Goal: Task Accomplishment & Management: Complete application form

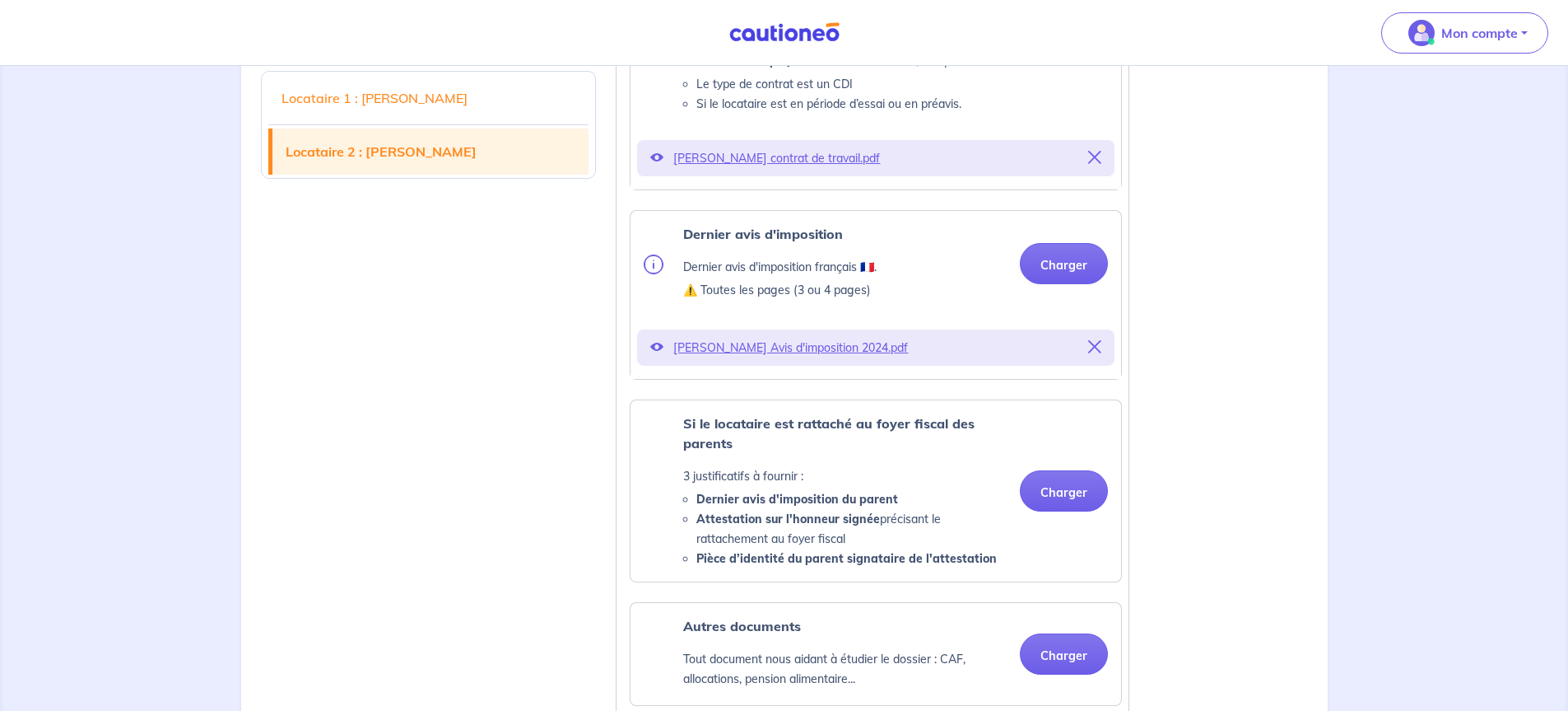
scroll to position [2553, 0]
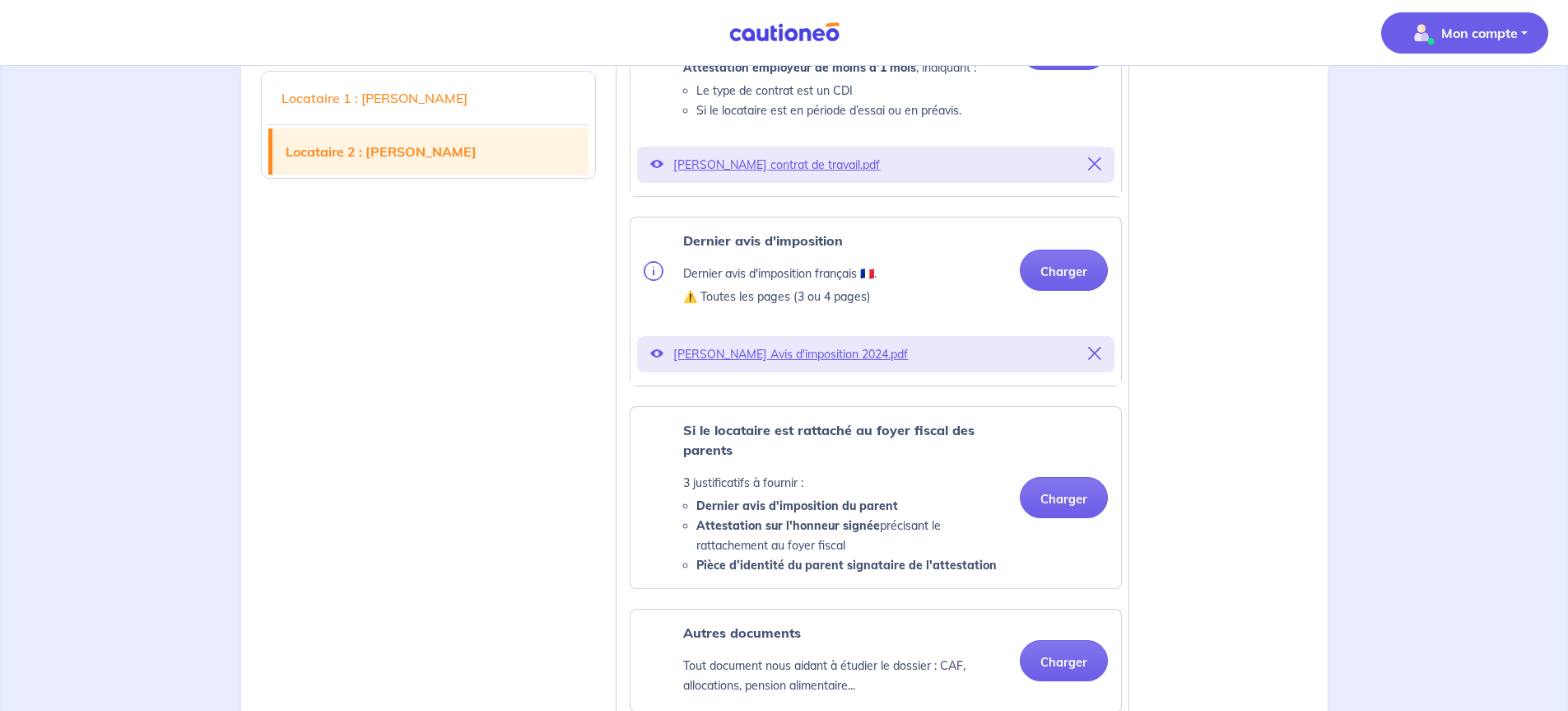
click at [1471, 34] on p "Mon compte" at bounding box center [1479, 33] width 77 height 20
click at [1448, 101] on link "Mes informations" at bounding box center [1448, 101] width 132 height 26
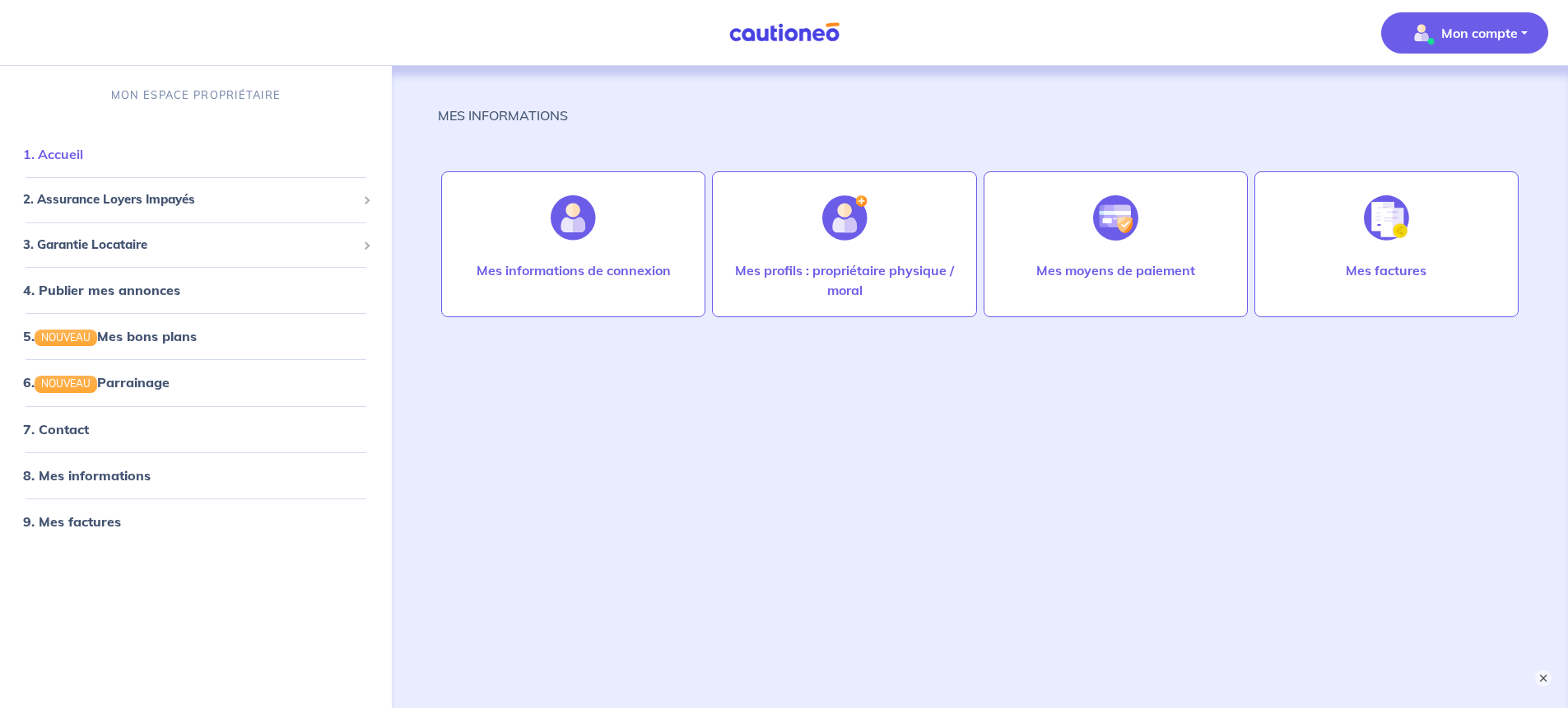
click at [76, 156] on link "1. Accueil" at bounding box center [53, 155] width 60 height 16
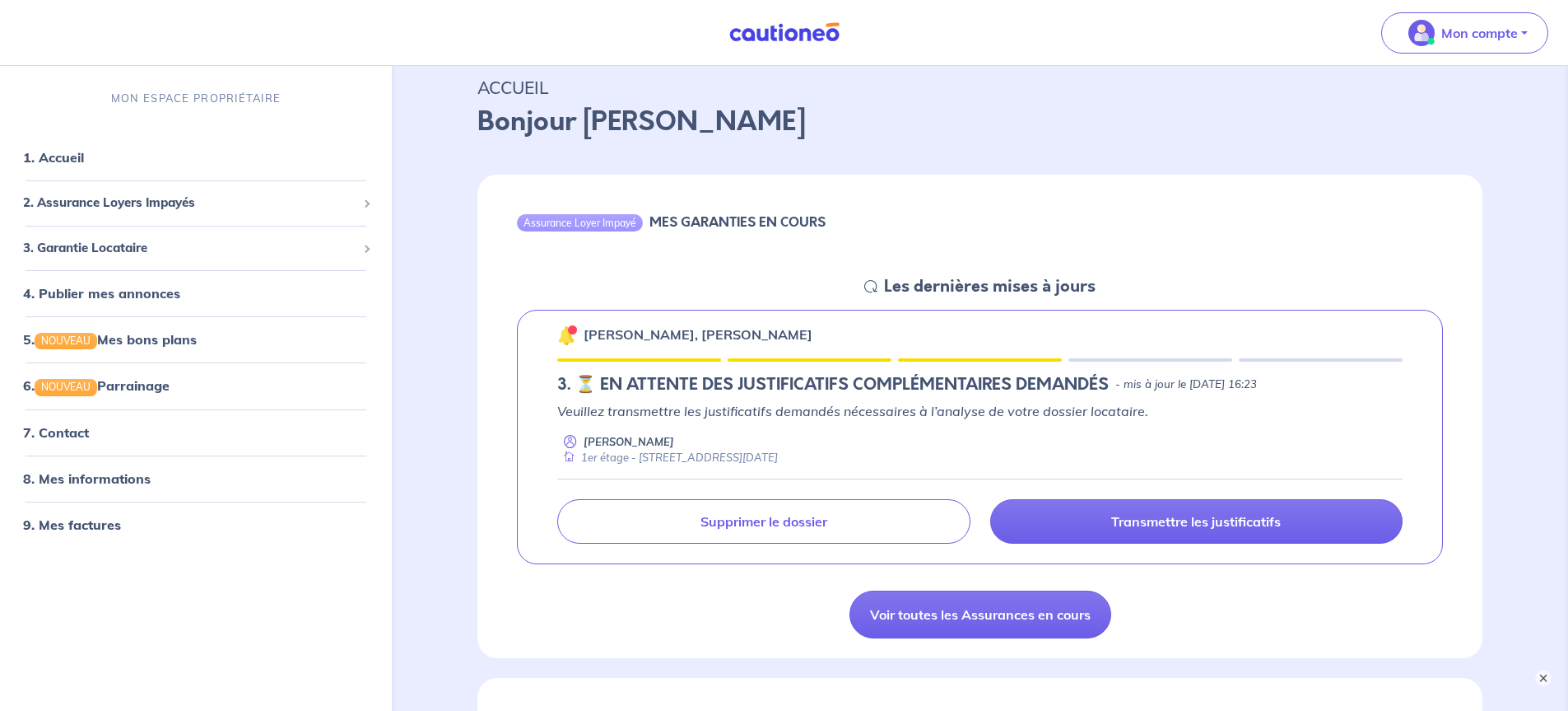
scroll to position [82, 0]
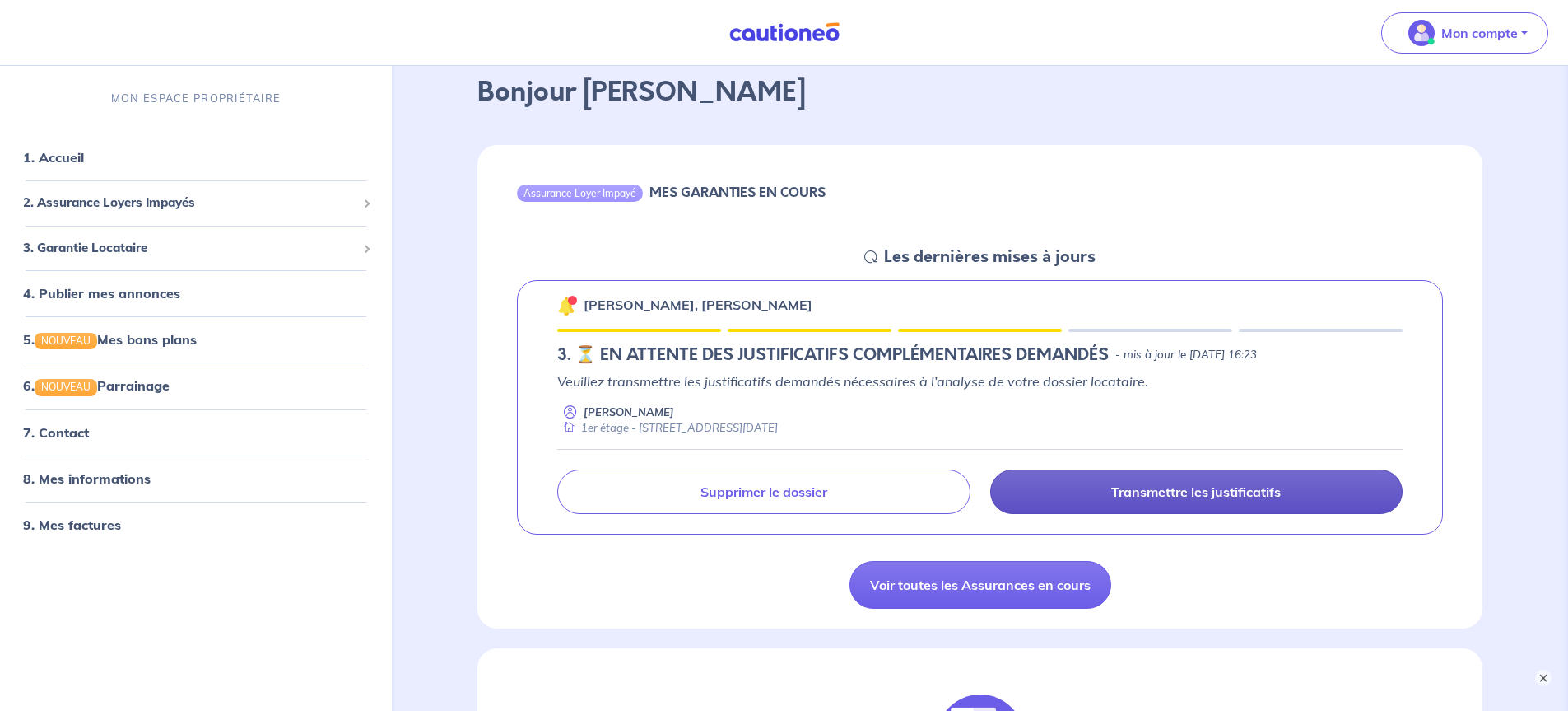
click at [1162, 487] on p "Transmettre les justificatifs" at bounding box center [1196, 492] width 169 height 16
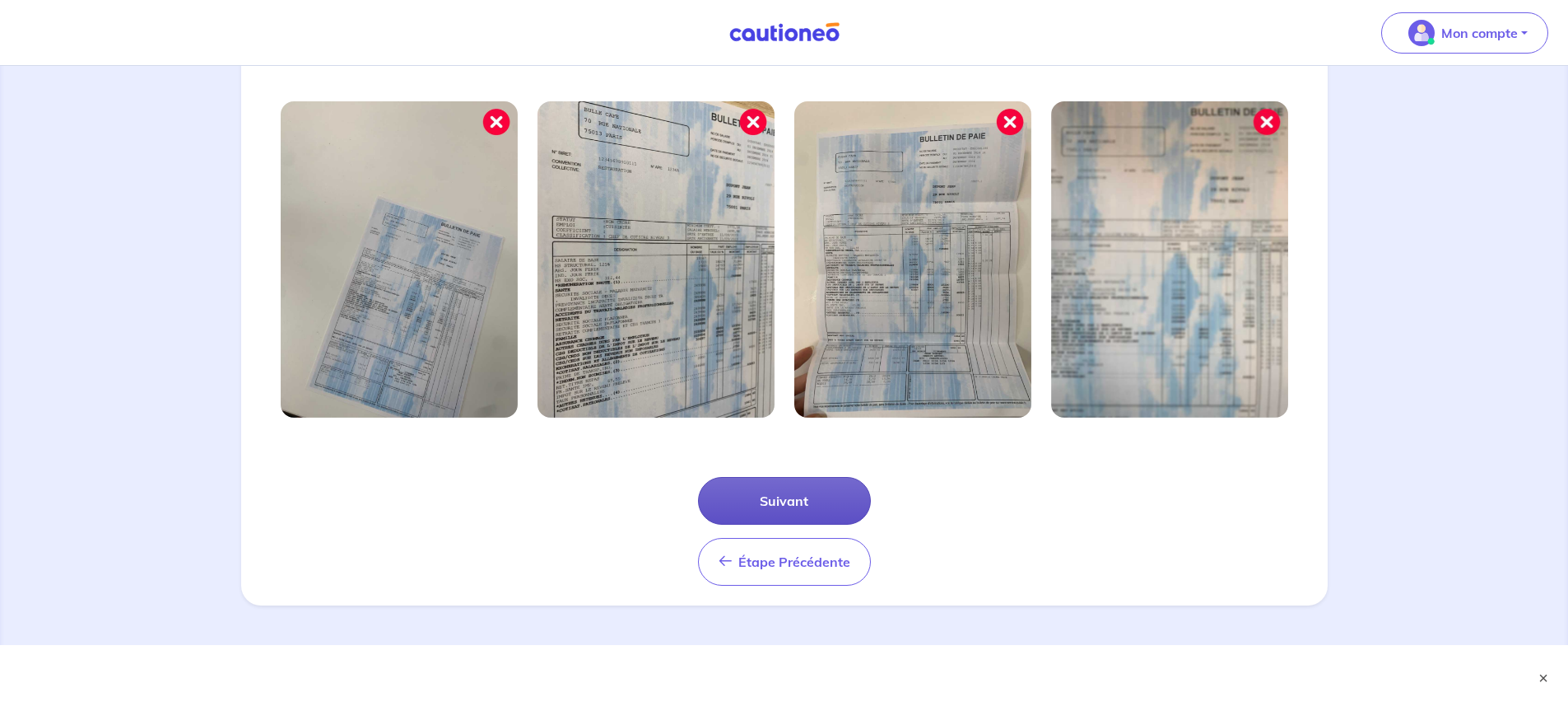
click at [812, 496] on button "Suivant" at bounding box center [784, 500] width 173 height 48
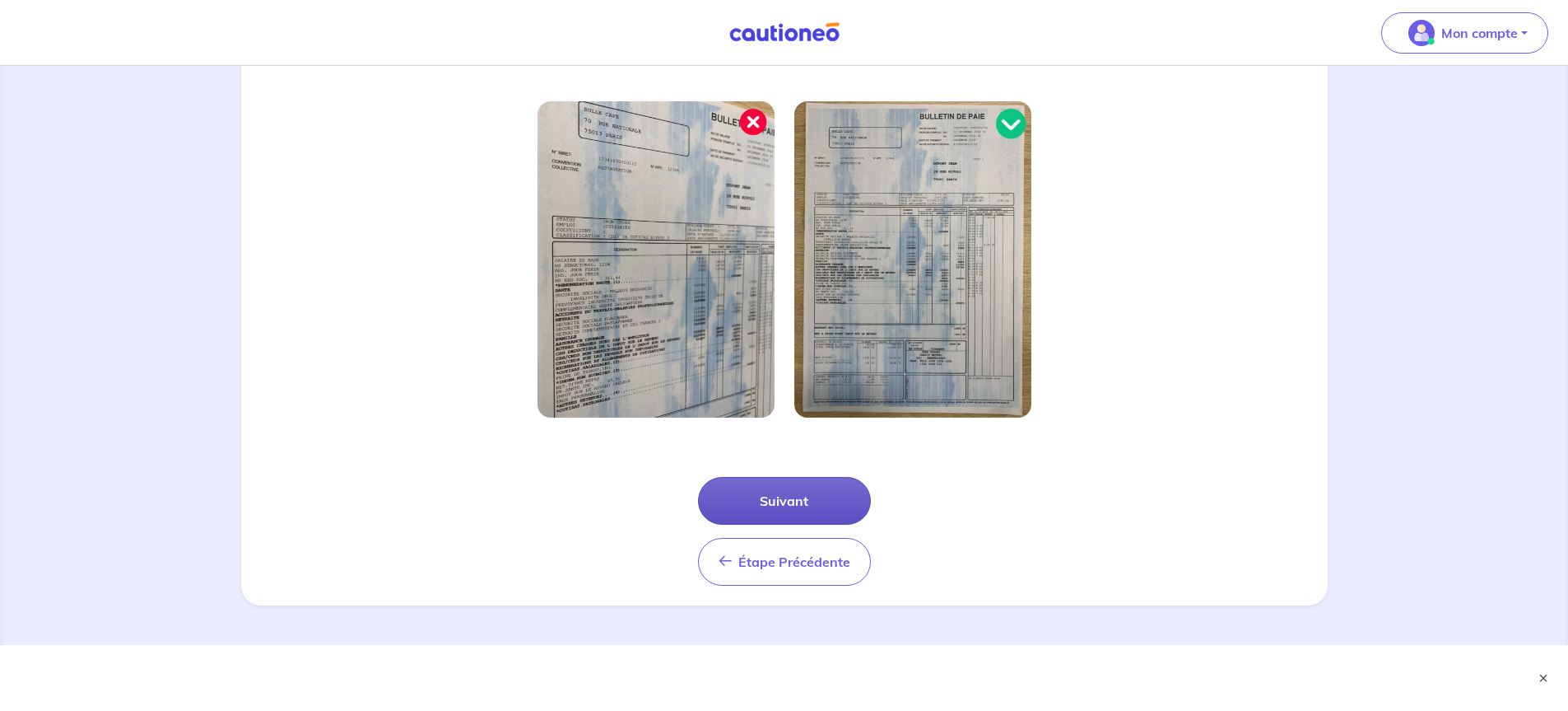
click at [785, 504] on button "Suivant" at bounding box center [784, 500] width 173 height 48
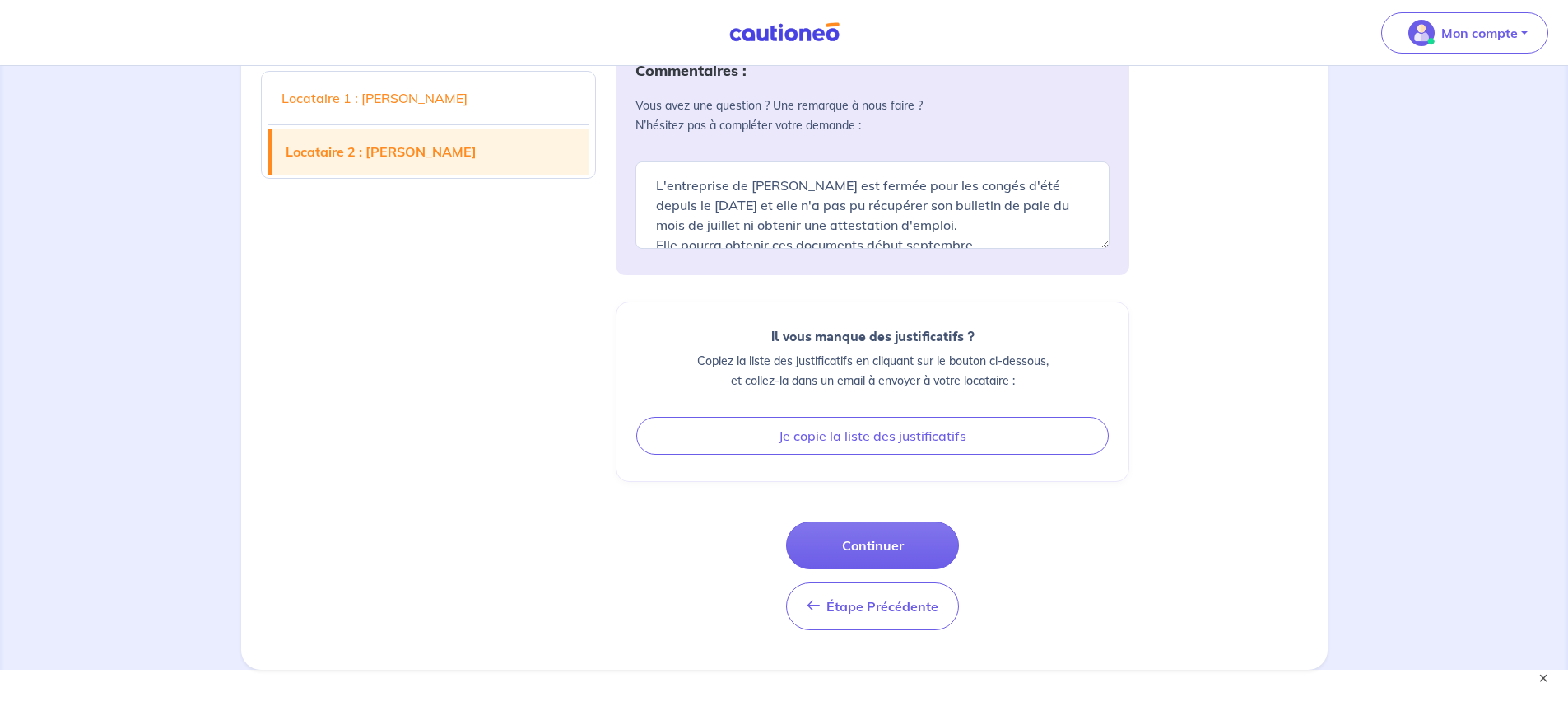
scroll to position [916, 0]
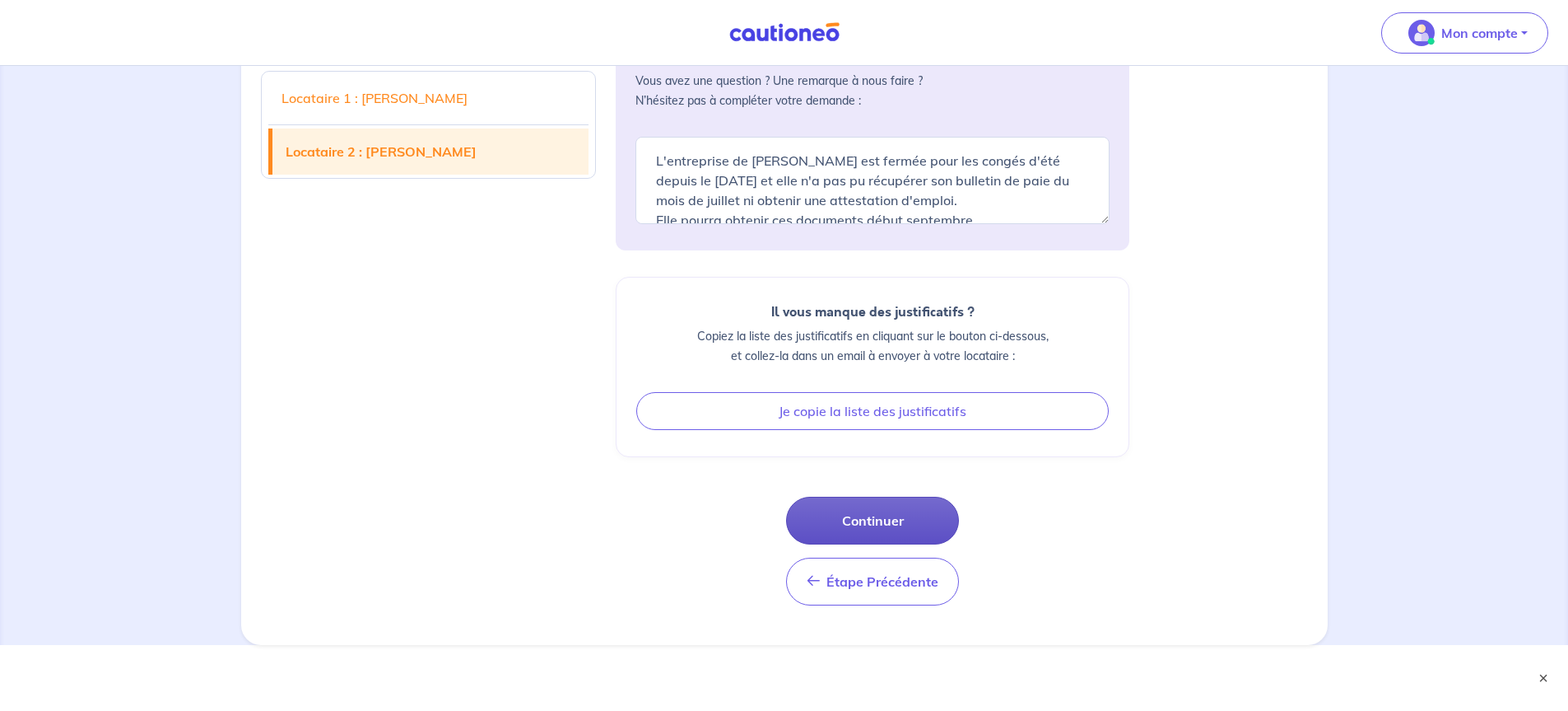
click at [874, 515] on button "Continuer" at bounding box center [872, 520] width 173 height 48
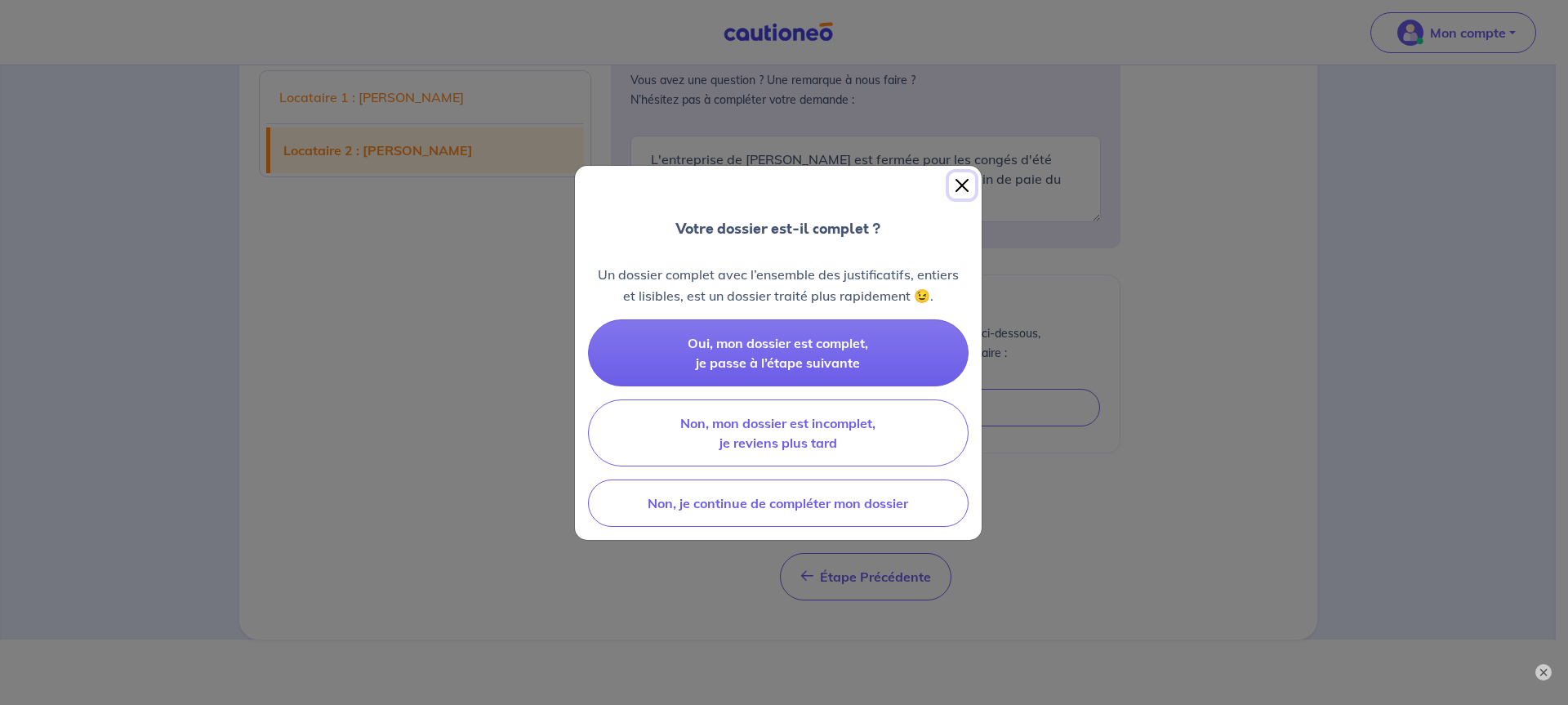
click at [968, 180] on button "Close" at bounding box center [962, 185] width 26 height 26
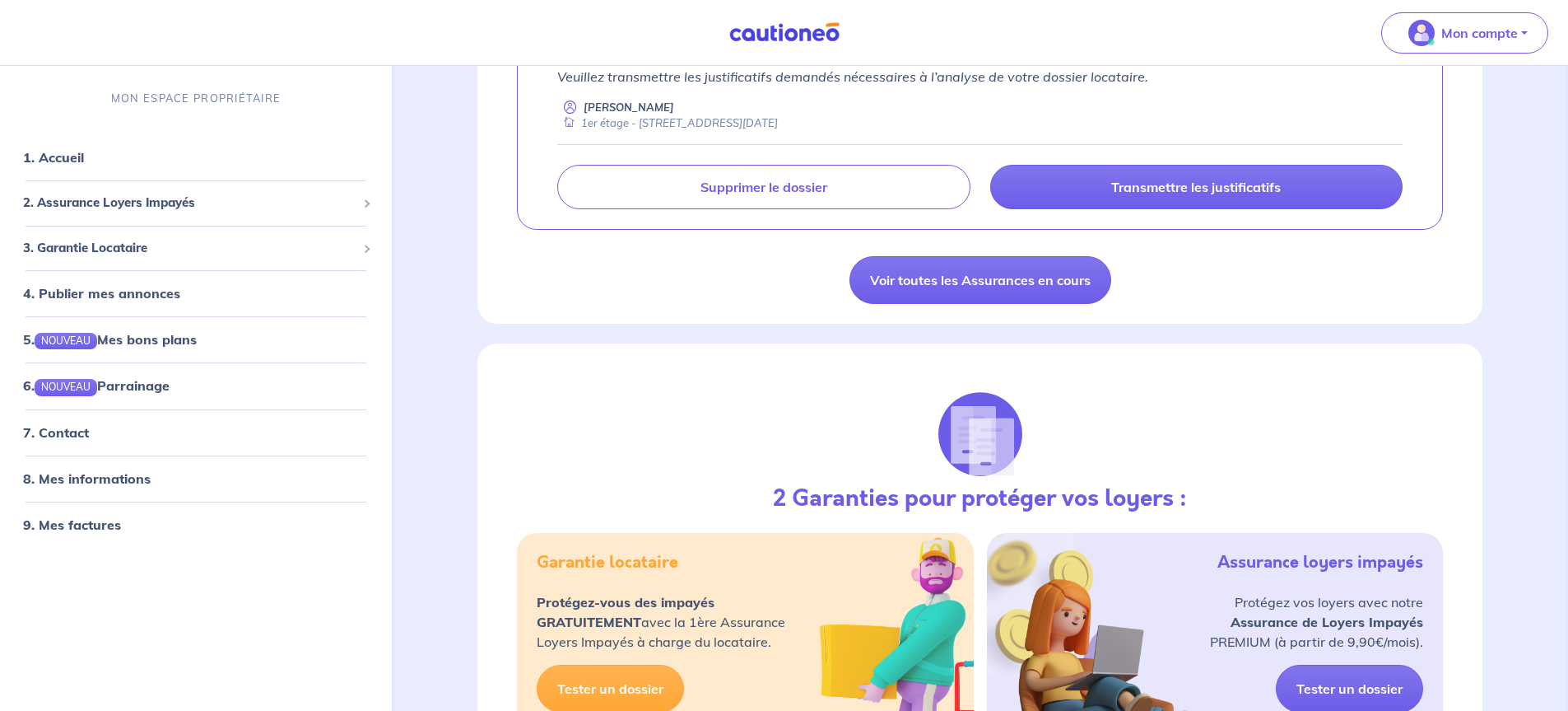
scroll to position [380, 0]
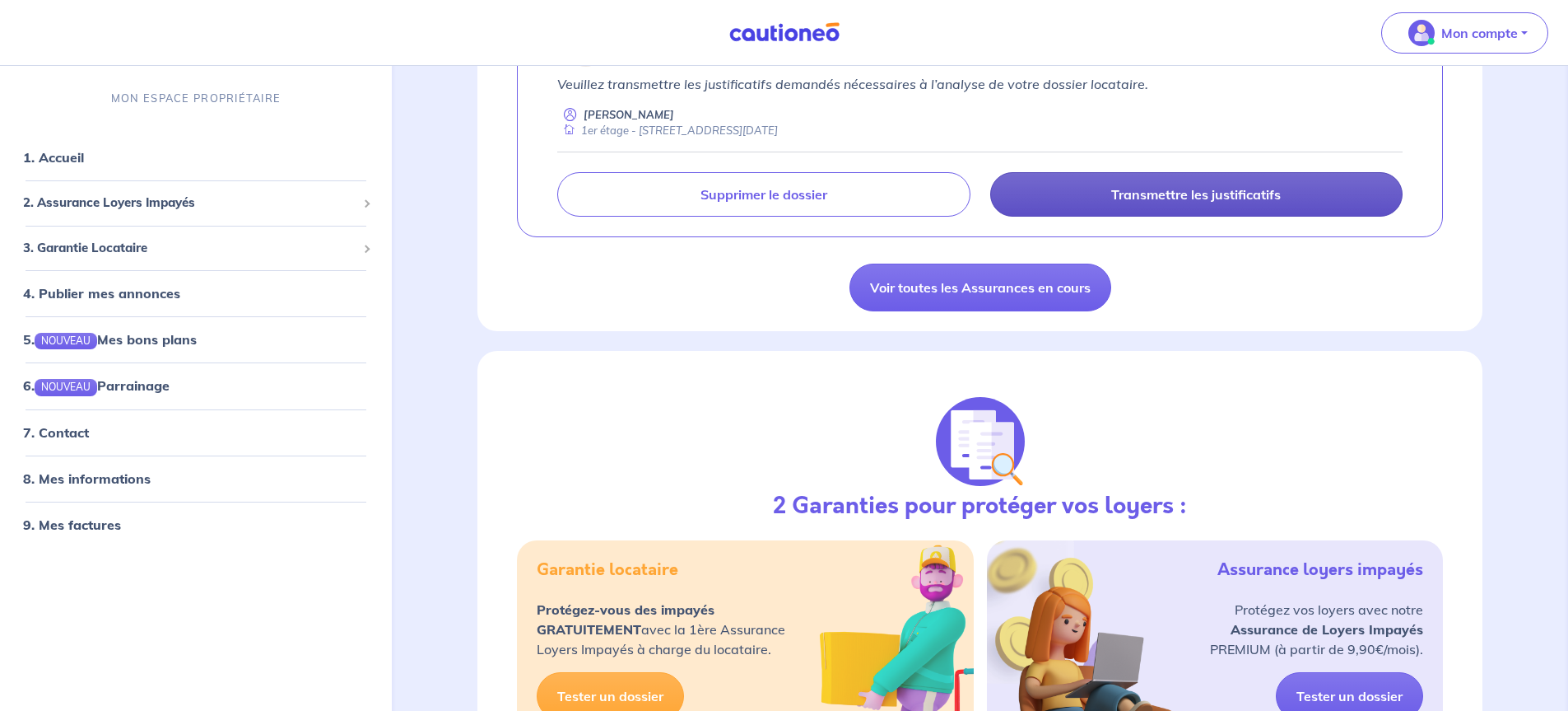
click at [1239, 192] on p "Transmettre les justificatifs" at bounding box center [1196, 195] width 169 height 16
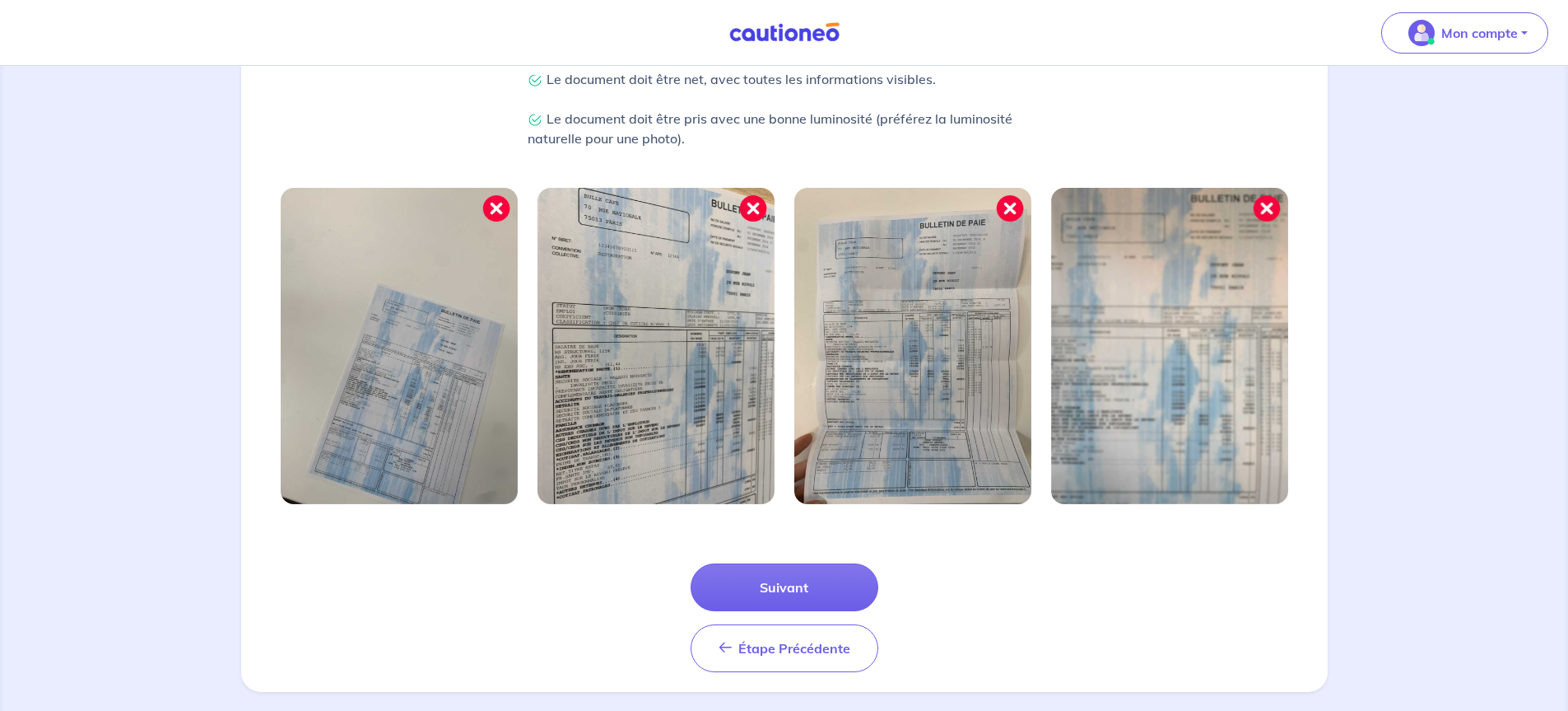
scroll to position [468, 0]
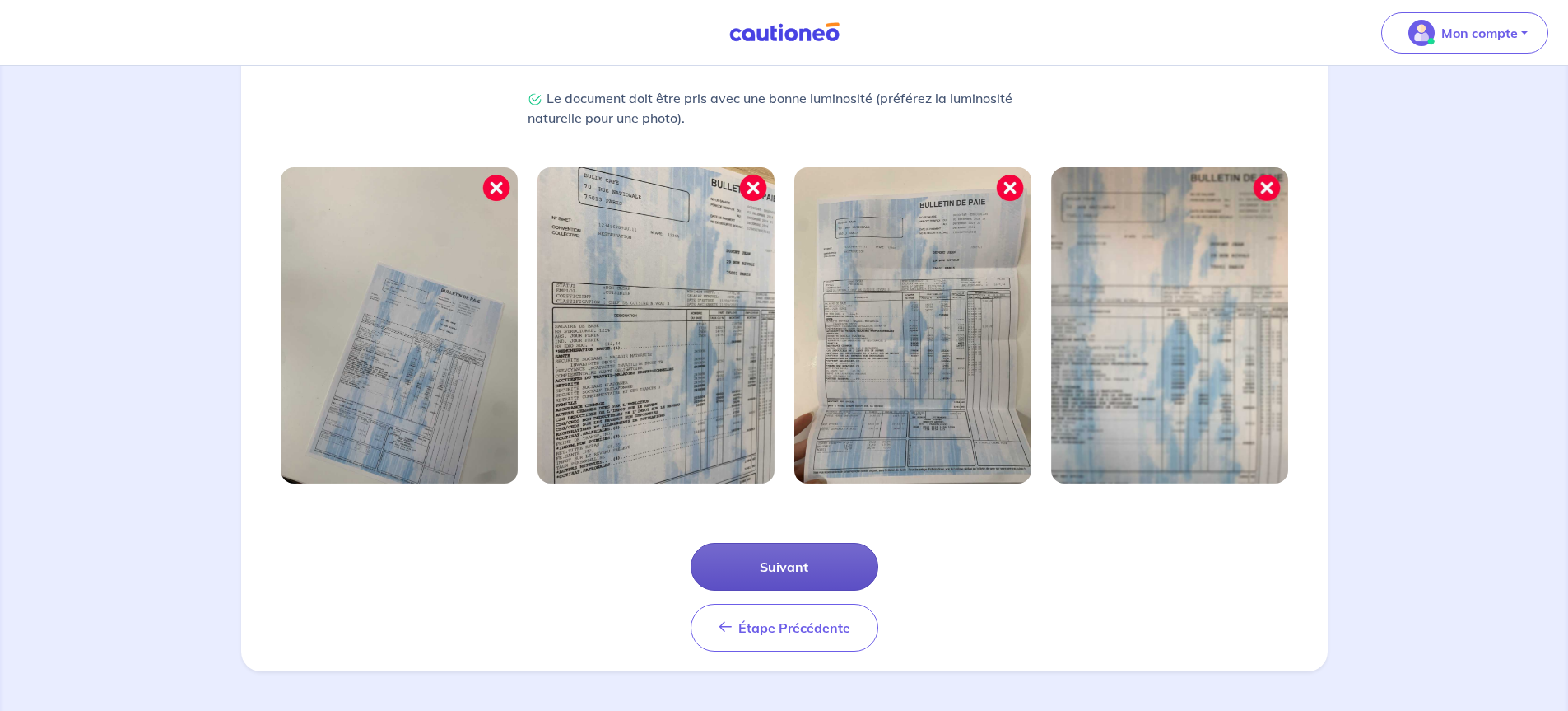
click at [791, 572] on button "Suivant" at bounding box center [784, 566] width 187 height 48
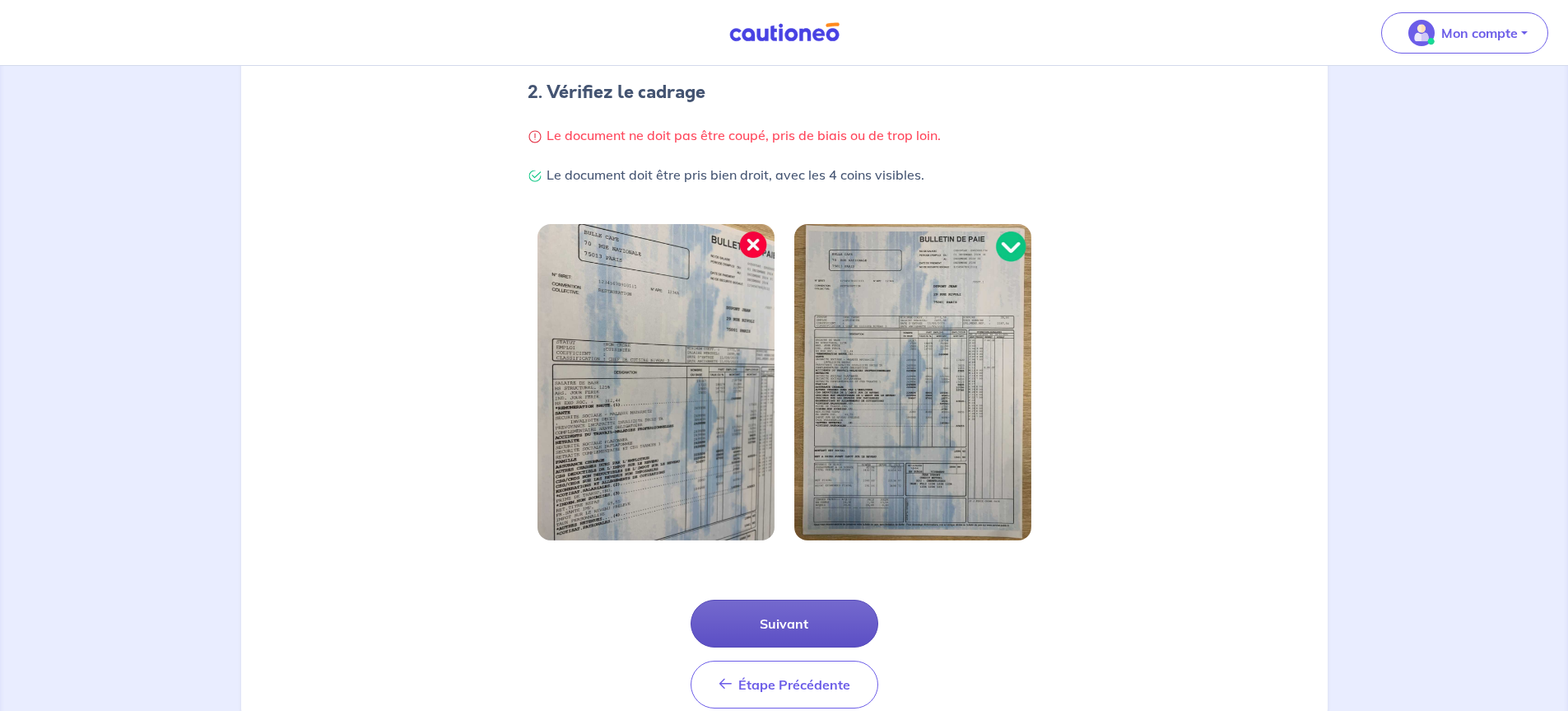
scroll to position [389, 0]
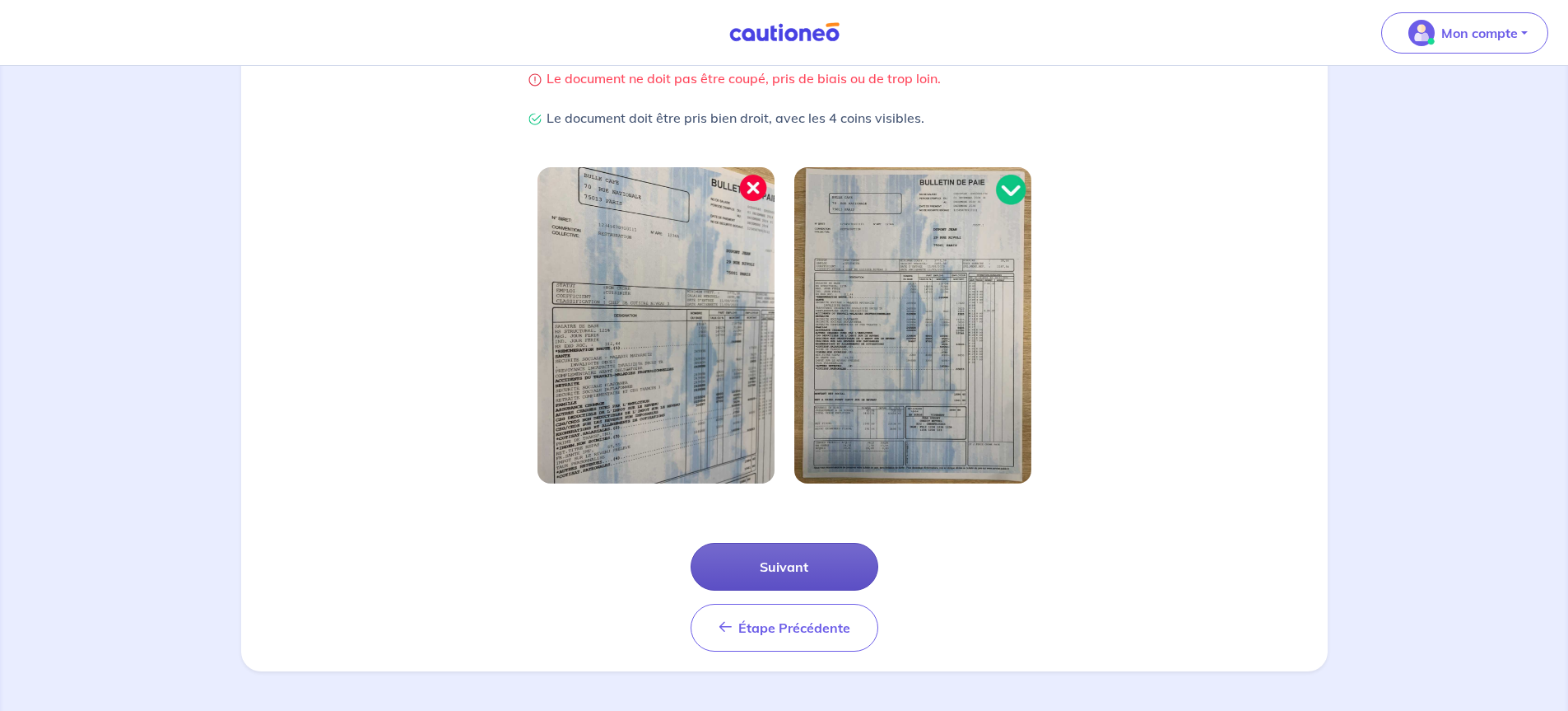
click at [791, 572] on button "Suivant" at bounding box center [784, 566] width 187 height 48
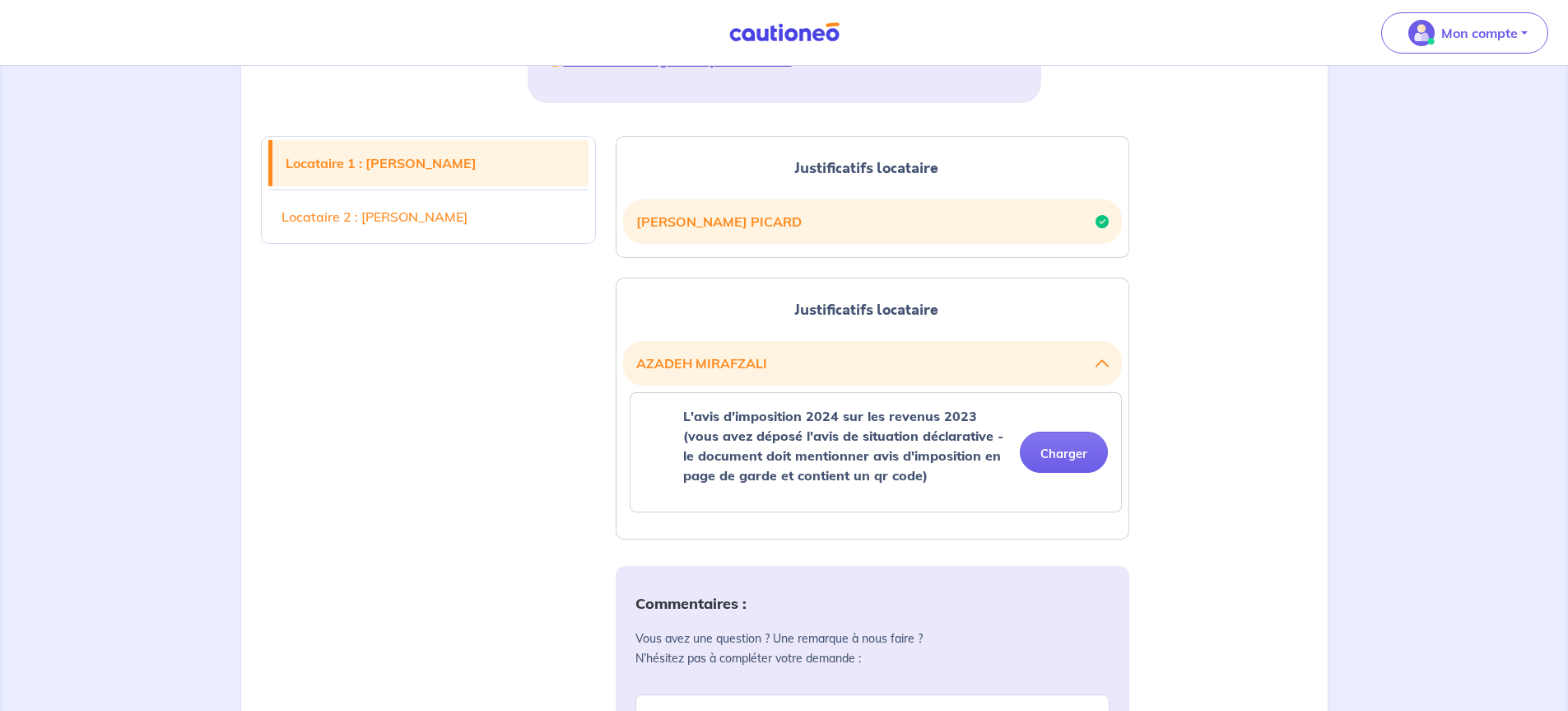
scroll to position [330, 0]
